Goal: Check status: Check status

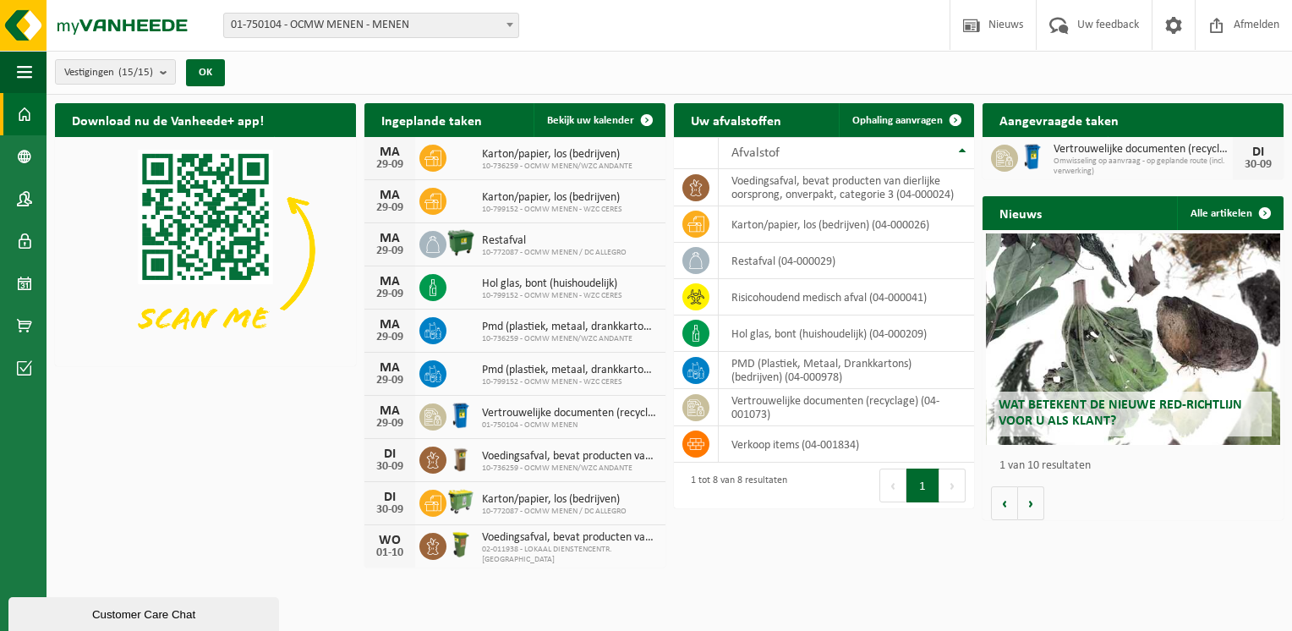
click at [1161, 164] on span "Omwisseling op aanvraag - op geplande route (incl. verwerking)" at bounding box center [1142, 166] width 179 height 20
click at [1258, 149] on div "DI" at bounding box center [1258, 152] width 34 height 14
click at [19, 291] on span at bounding box center [24, 283] width 15 height 42
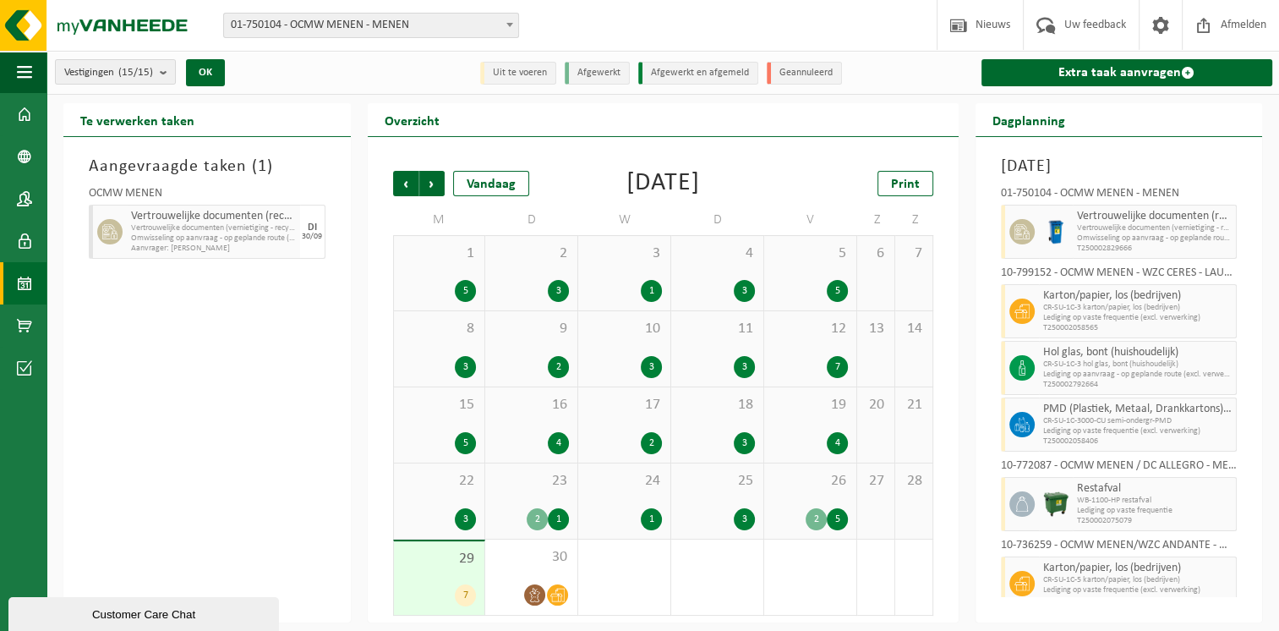
click at [1112, 237] on span "Omwisseling op aanvraag - op geplande route (incl. verwerking)" at bounding box center [1155, 238] width 156 height 10
drag, startPoint x: 1231, startPoint y: 234, endPoint x: 1247, endPoint y: 272, distance: 41.3
click at [1247, 272] on div "Maandag 29 september 2025 01-750104 - OCMW MENEN - MENEN Vertrouwelijke documen…" at bounding box center [1118, 379] width 287 height 485
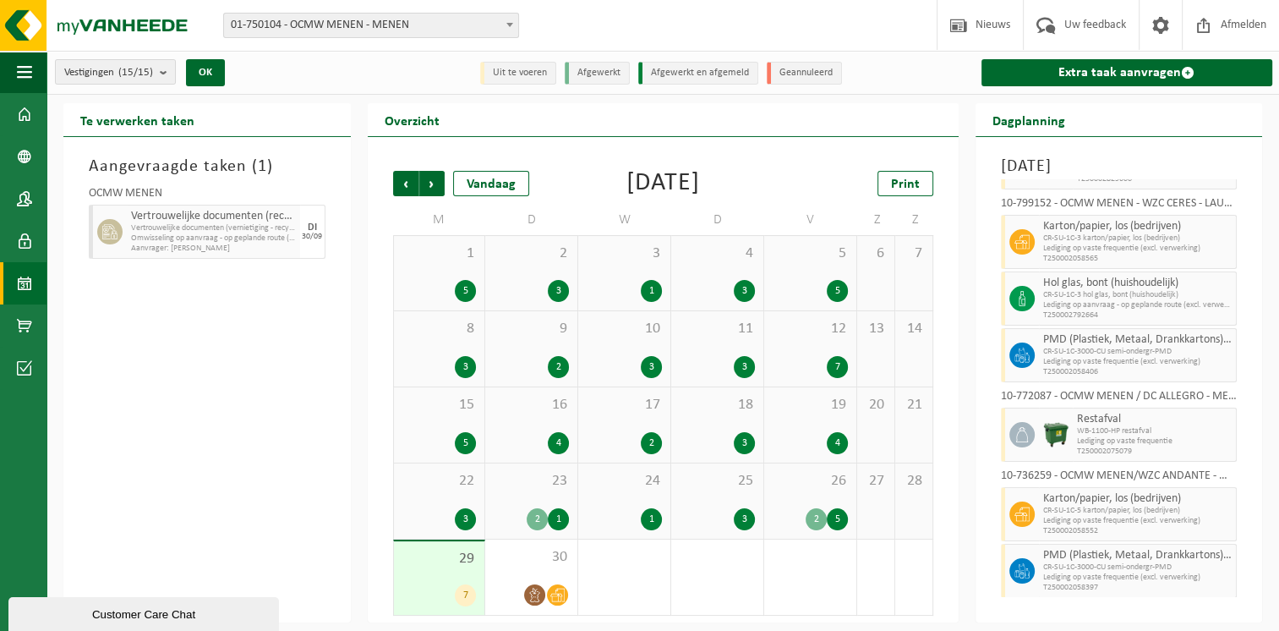
click at [264, 244] on span "Aanvrager: ELISABETH BLANCKE" at bounding box center [213, 248] width 165 height 10
drag, startPoint x: 264, startPoint y: 244, endPoint x: 440, endPoint y: 178, distance: 187.8
click at [440, 178] on span "Volgende" at bounding box center [431, 183] width 25 height 25
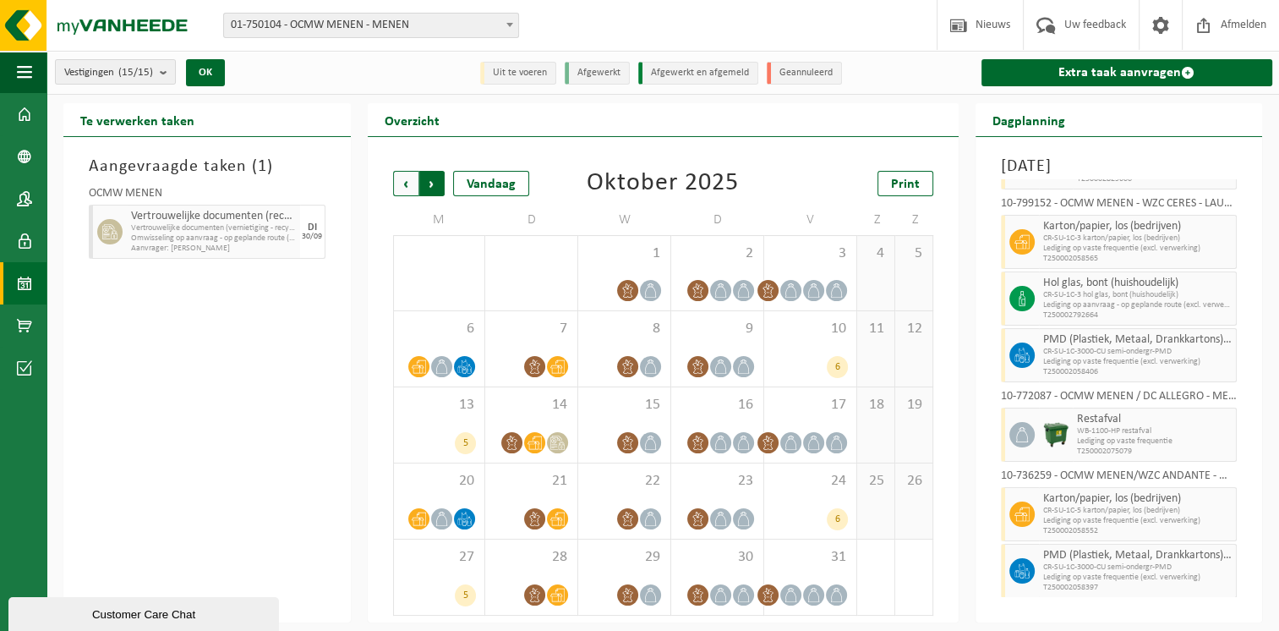
click at [402, 191] on span "Vorige" at bounding box center [405, 183] width 25 height 25
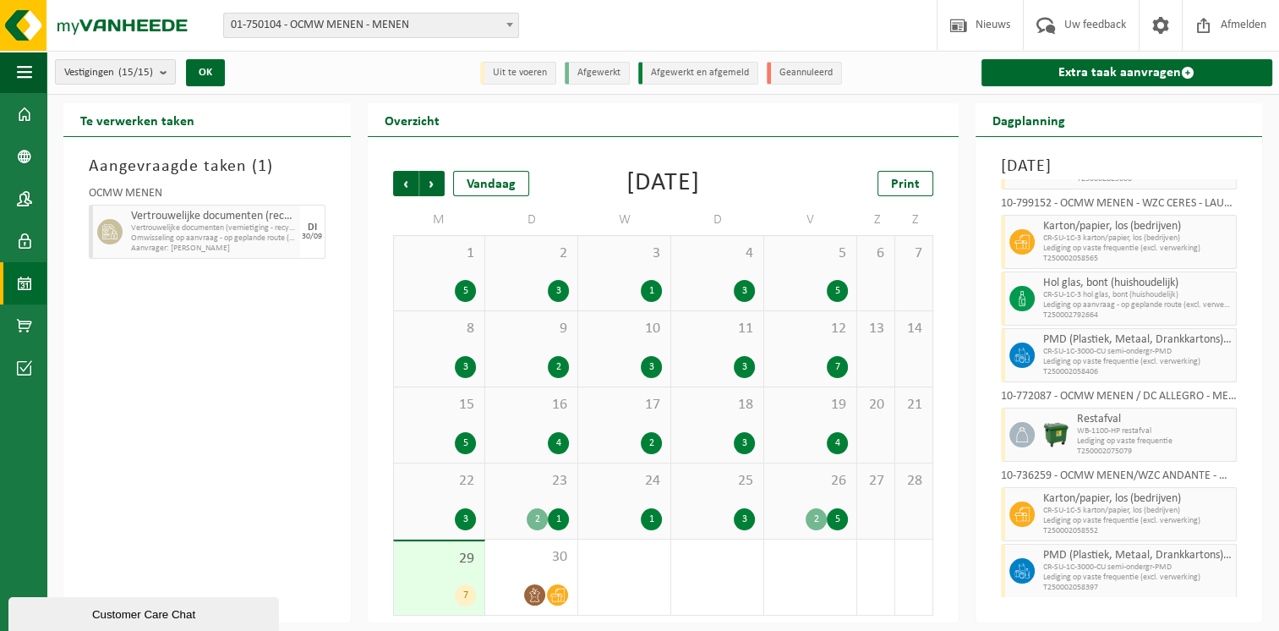
click at [511, 79] on li "Uit te voeren" at bounding box center [518, 73] width 76 height 23
click at [185, 242] on span "Omwisseling op aanvraag - op geplande route (incl. verwerking)" at bounding box center [213, 238] width 165 height 10
